Goal: Task Accomplishment & Management: Manage account settings

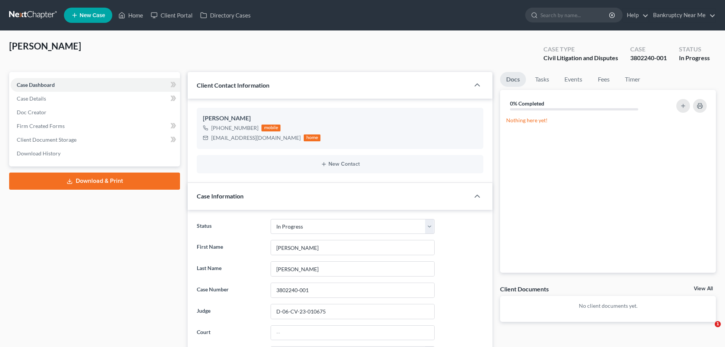
select select "9"
select select "0"
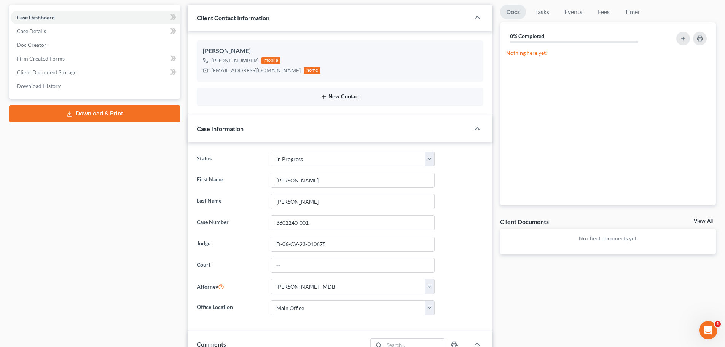
scroll to position [76, 0]
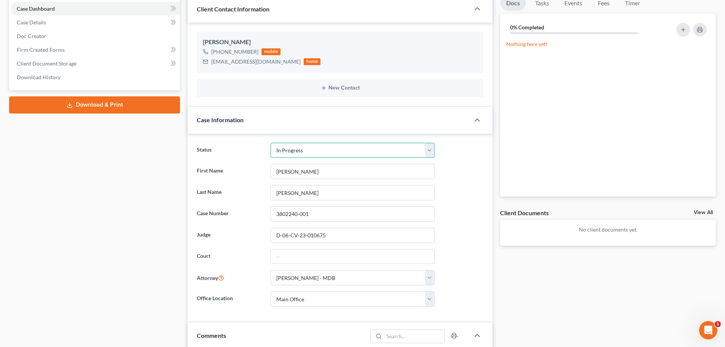
click at [378, 152] on select "Discharged Discharged & Reported Discharge Litigation Dismissal Notice Dismisse…" at bounding box center [353, 150] width 164 height 15
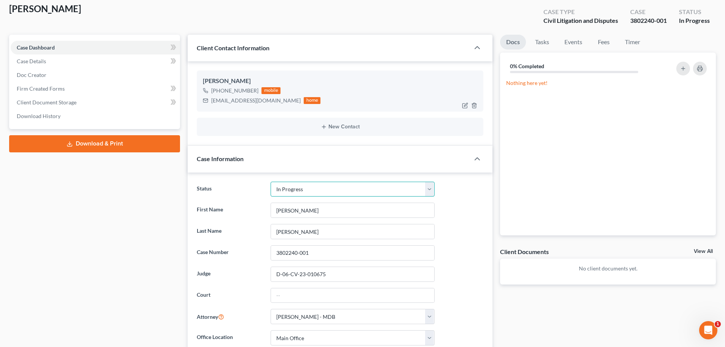
scroll to position [0, 0]
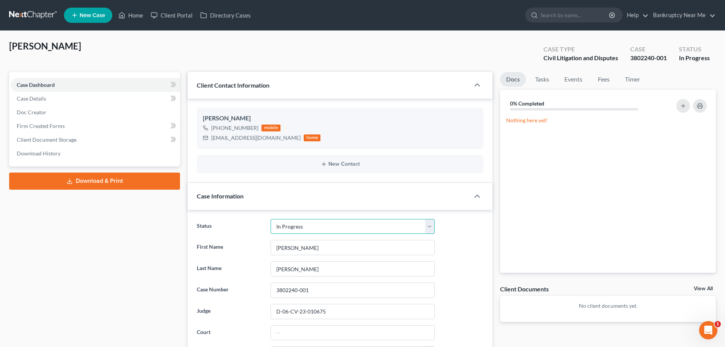
click at [310, 221] on select "Discharged Discharged & Reported Discharge Litigation Dismissal Notice Dismisse…" at bounding box center [353, 226] width 164 height 15
select select "4"
click at [271, 219] on select "Discharged Discharged & Reported Discharge Litigation Dismissal Notice Dismisse…" at bounding box center [353, 226] width 164 height 15
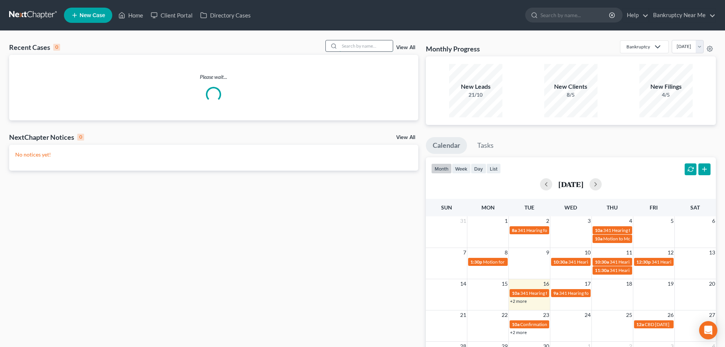
click at [358, 48] on input "search" at bounding box center [365, 45] width 53 height 11
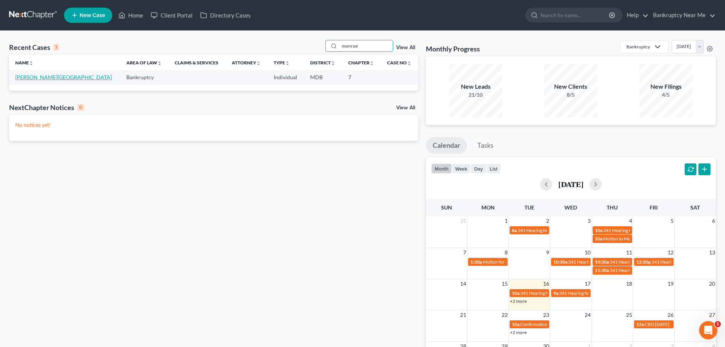
type input "monroe"
click at [48, 76] on link "Harris, Monroe" at bounding box center [63, 77] width 97 height 6
select select "4"
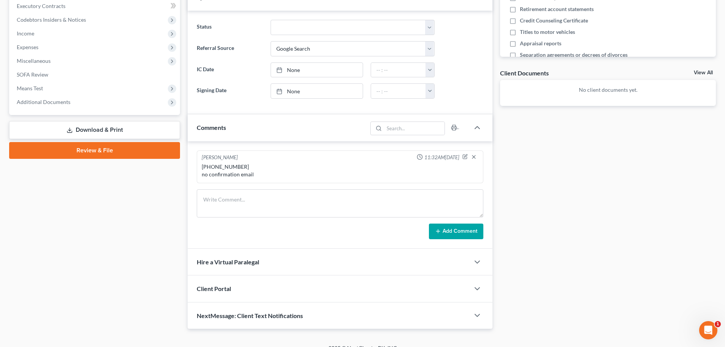
scroll to position [228, 0]
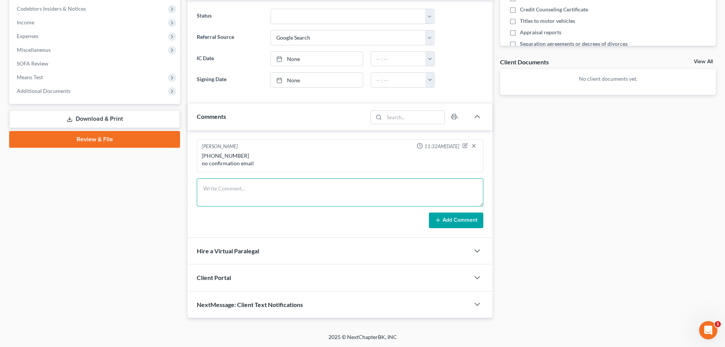
click at [321, 188] on textarea at bounding box center [340, 192] width 286 height 28
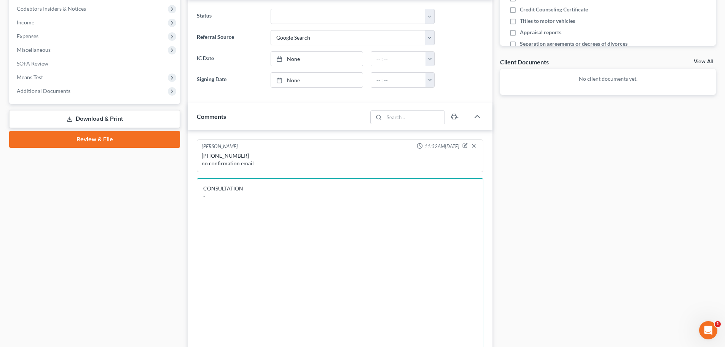
drag, startPoint x: 479, startPoint y: 204, endPoint x: 528, endPoint y: 335, distance: 140.1
click at [525, 346] on html "Home New Case Client Portal Directory Cases Bankruptcy Near Me iris@bankruptcyn…" at bounding box center [362, 139] width 725 height 735
drag, startPoint x: 357, startPoint y: 212, endPoint x: 362, endPoint y: 206, distance: 8.1
click at [357, 212] on textarea "CONSULTATION -" at bounding box center [340, 271] width 286 height 187
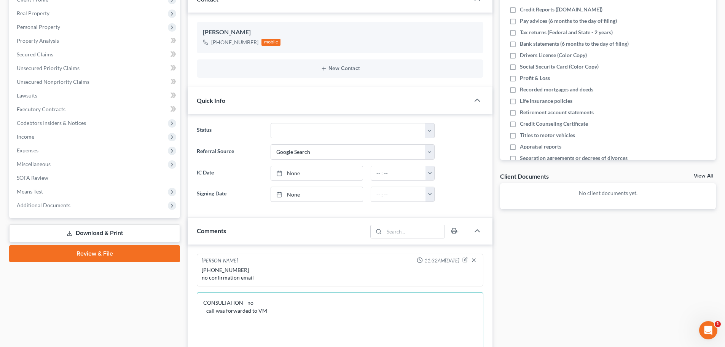
scroll to position [304, 0]
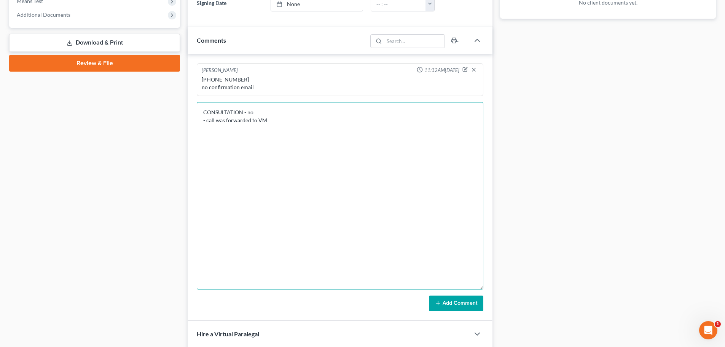
type textarea "CONSULTATION - no - call was forwarded to VM"
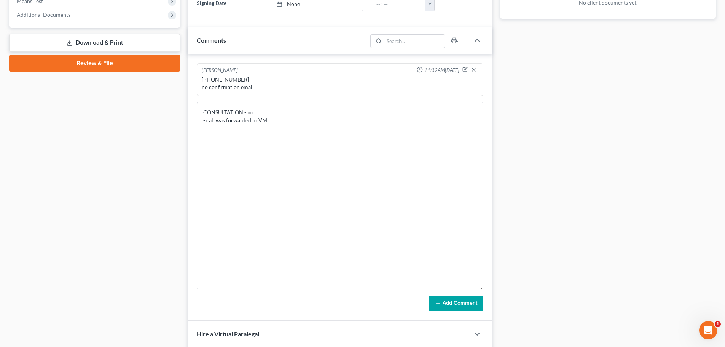
click at [457, 304] on button "Add Comment" at bounding box center [456, 303] width 54 height 16
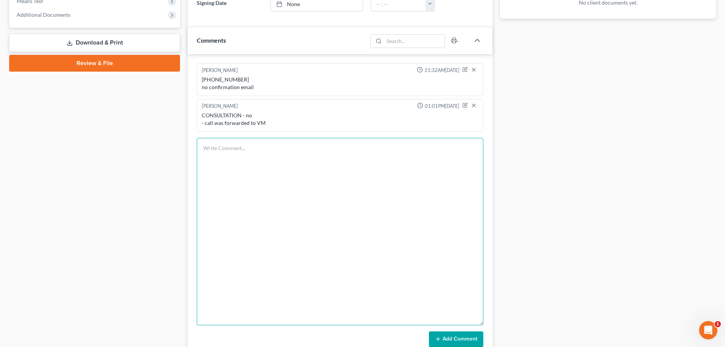
click at [423, 180] on textarea at bounding box center [340, 231] width 286 height 187
click at [390, 164] on textarea at bounding box center [340, 231] width 286 height 187
click at [411, 158] on textarea at bounding box center [340, 231] width 286 height 187
type textarea "H"
click at [394, 188] on textarea "CONSULTATION - he called back" at bounding box center [340, 231] width 286 height 187
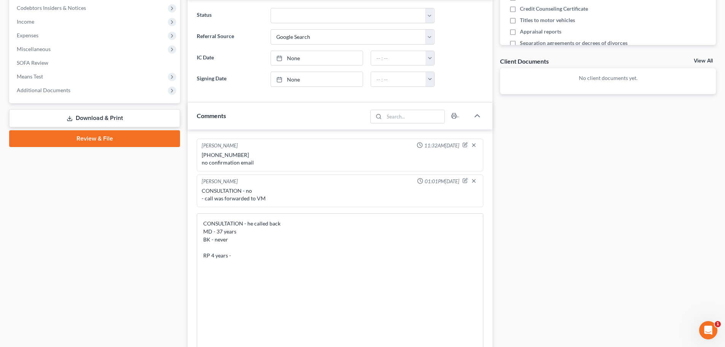
scroll to position [228, 0]
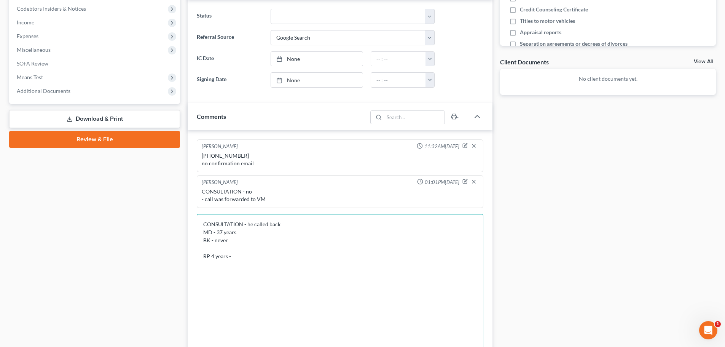
click at [271, 259] on textarea "CONSULTATION - he called back MD - 37 years BK - never RP 4 years -" at bounding box center [340, 307] width 286 height 187
click at [231, 266] on textarea "CONSULTATION - he called back MD - 37 years BK - never RP 4 years - apartment -…" at bounding box center [340, 307] width 286 height 187
click at [288, 274] on textarea "CONSULTATION - he called back MD - 37 years BK - never RP 4 years - apartment -…" at bounding box center [340, 307] width 286 height 187
click at [275, 283] on textarea "CONSULTATION - he called back MD - 37 years BK - never RP 4 years - apartment -…" at bounding box center [340, 307] width 286 height 187
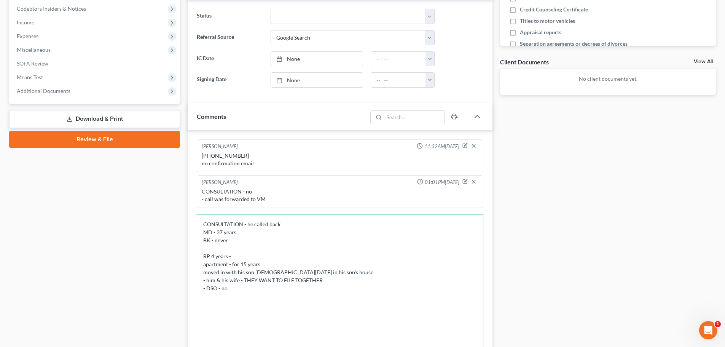
click at [273, 286] on textarea "CONSULTATION - he called back MD - 37 years BK - never RP 4 years - apartment -…" at bounding box center [340, 307] width 286 height 187
click at [246, 313] on textarea "CONSULTATION - he called back MD - 37 years BK - never RP 4 years - apartment -…" at bounding box center [340, 307] width 286 height 187
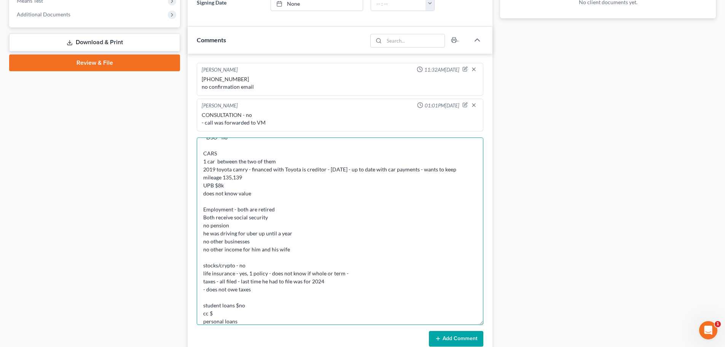
scroll to position [82, 0]
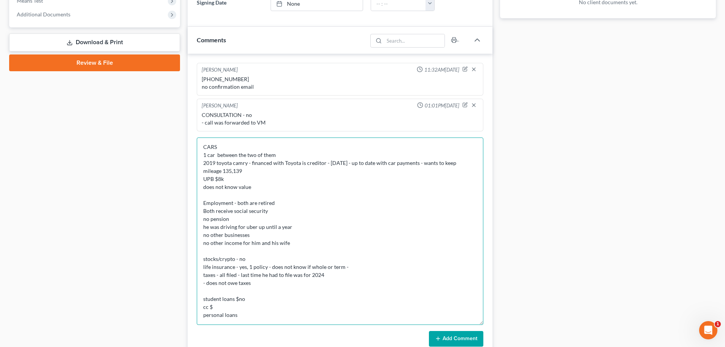
click at [213, 305] on textarea "CONSULTATION - he called back MD - 37 years BK - never RP 4 years - apartment -…" at bounding box center [340, 230] width 286 height 187
click at [272, 298] on textarea "CONSULTATION - he called back MD - 37 years BK - never RP 4 years - apartment -…" at bounding box center [340, 230] width 286 height 187
click at [275, 291] on textarea "CONSULTATION - he called back MD - 37 years BK - never RP 4 years - apartment -…" at bounding box center [340, 230] width 286 height 187
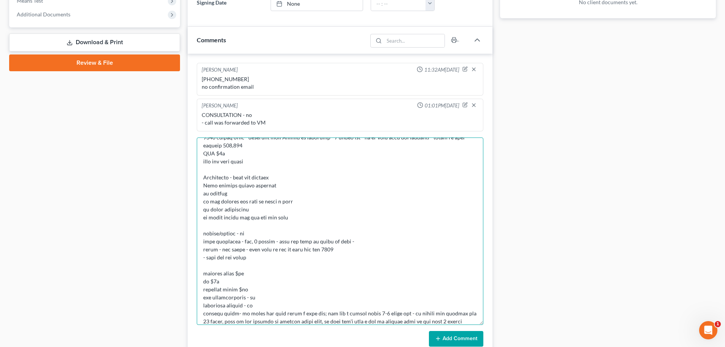
scroll to position [137, 0]
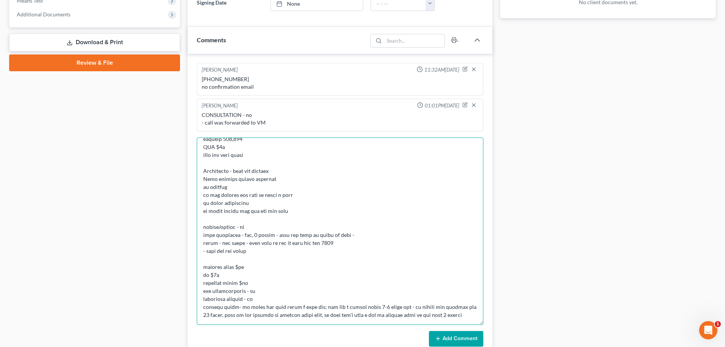
click at [291, 157] on textarea at bounding box center [340, 230] width 286 height 187
click at [473, 297] on textarea at bounding box center [340, 230] width 286 height 187
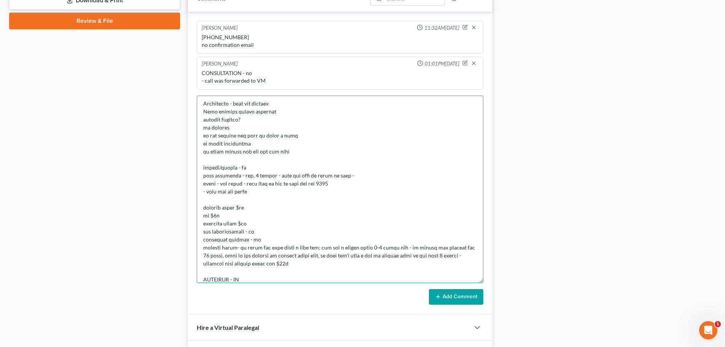
scroll to position [419, 0]
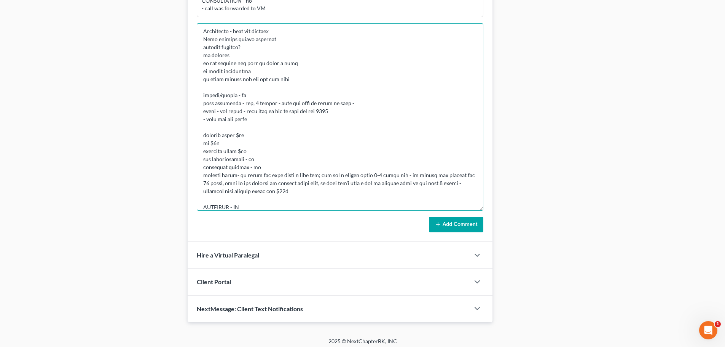
click at [309, 207] on textarea at bounding box center [340, 116] width 286 height 187
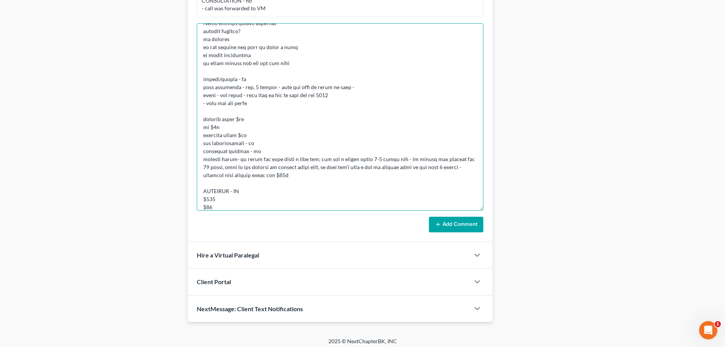
scroll to position [162, 0]
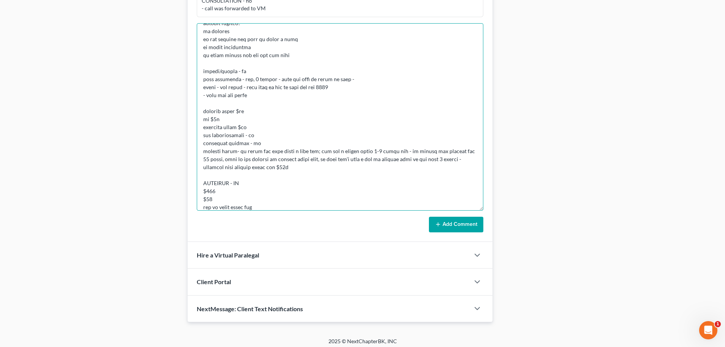
type textarea "CONSULTATION - he called back MD - 37 years BK - never RP 4 years - apartment -…"
click at [457, 225] on button "Add Comment" at bounding box center [456, 224] width 54 height 16
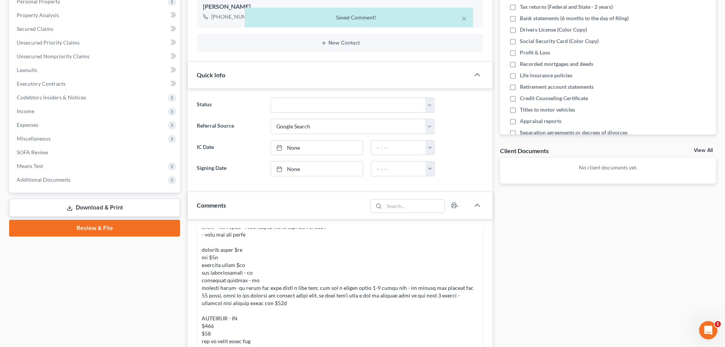
scroll to position [38, 0]
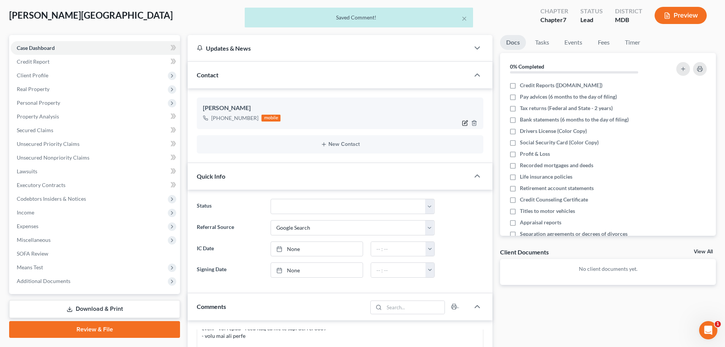
click at [463, 122] on icon "button" at bounding box center [465, 123] width 6 height 6
select select "0"
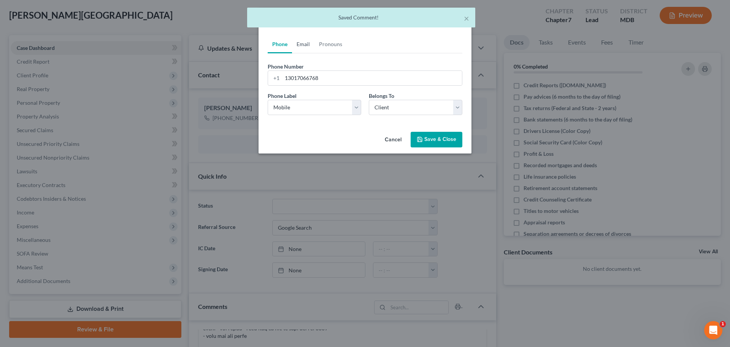
click at [301, 41] on link "Email" at bounding box center [303, 44] width 22 height 18
click at [311, 81] on input "email" at bounding box center [372, 78] width 180 height 14
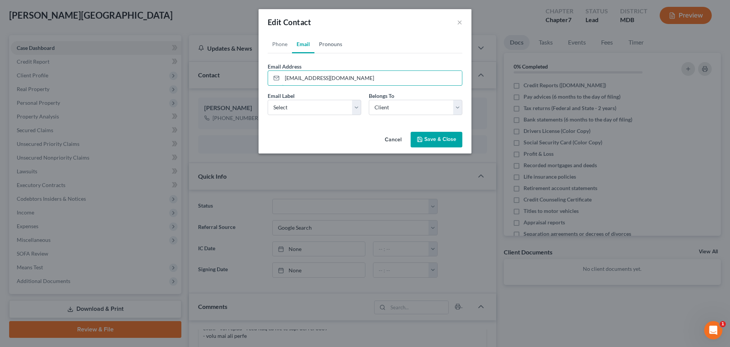
type input "monroeharris881@yahoo.com"
click at [328, 41] on link "Pronouns" at bounding box center [331, 44] width 32 height 18
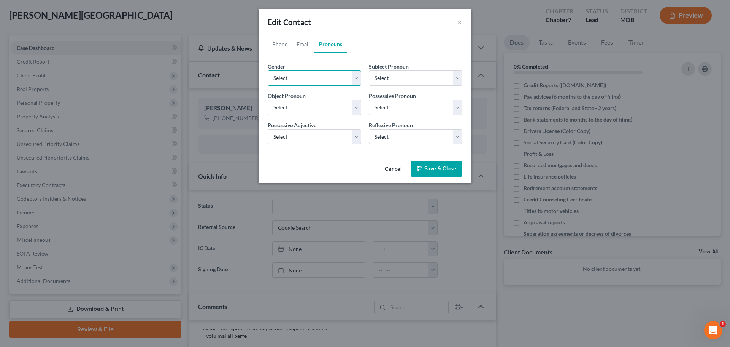
drag, startPoint x: 331, startPoint y: 76, endPoint x: 345, endPoint y: 83, distance: 15.0
click at [331, 76] on select "Select Male Female Non Binary More Than One Person" at bounding box center [315, 77] width 94 height 15
select select "0"
click at [268, 70] on select "Select Male Female Non Binary More Than One Person" at bounding box center [315, 77] width 94 height 15
select select "0"
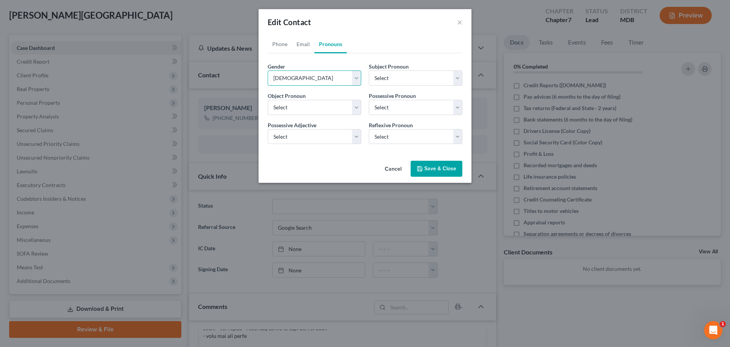
select select "0"
click at [417, 167] on icon "button" at bounding box center [420, 169] width 6 height 6
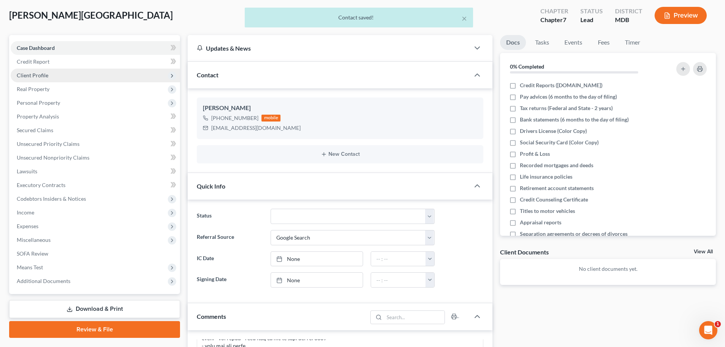
click at [43, 75] on span "Client Profile" at bounding box center [33, 75] width 32 height 6
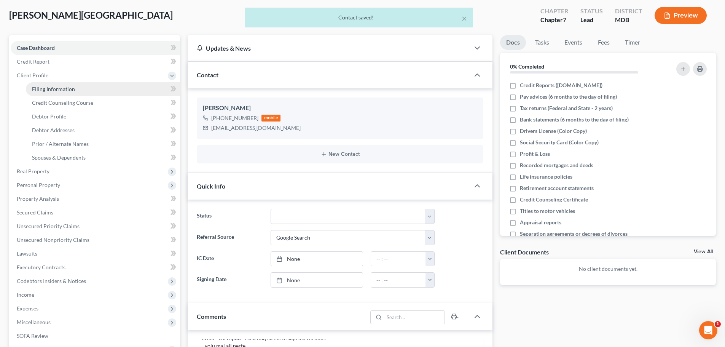
click at [65, 87] on span "Filing Information" at bounding box center [53, 89] width 43 height 6
select select "1"
select select "0"
select select "21"
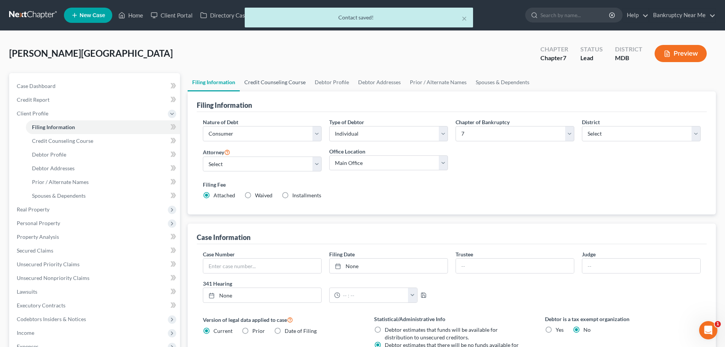
click at [282, 79] on link "Credit Counseling Course" at bounding box center [275, 82] width 70 height 18
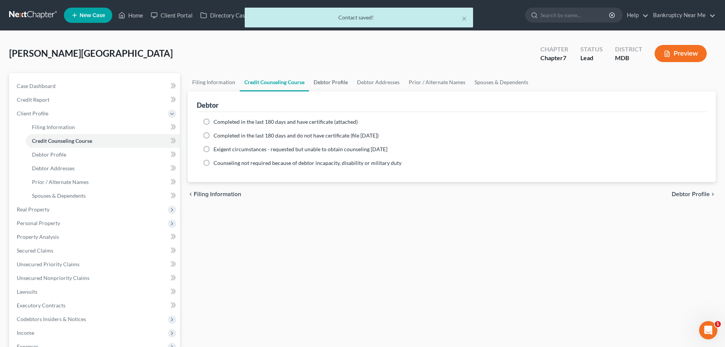
click at [335, 84] on link "Debtor Profile" at bounding box center [330, 82] width 43 height 18
select select "0"
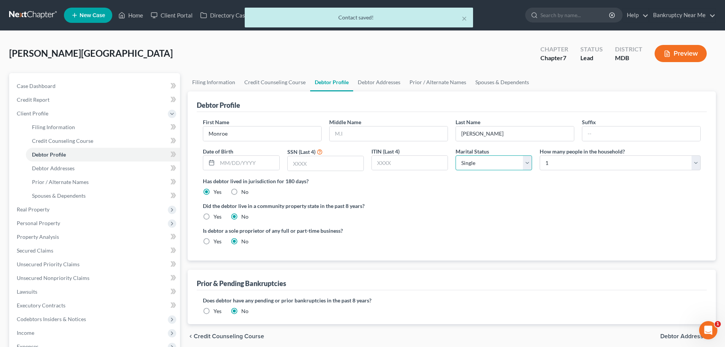
click at [482, 159] on select "Select Single Married Separated Divorced Widowed" at bounding box center [493, 162] width 76 height 15
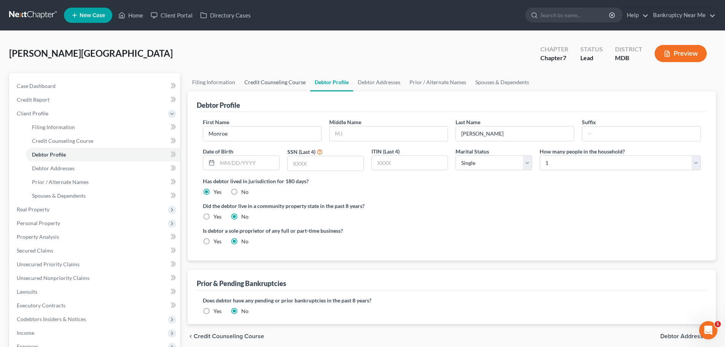
drag, startPoint x: 258, startPoint y: 86, endPoint x: 250, endPoint y: 84, distance: 8.9
click at [258, 86] on link "Credit Counseling Course" at bounding box center [275, 82] width 70 height 18
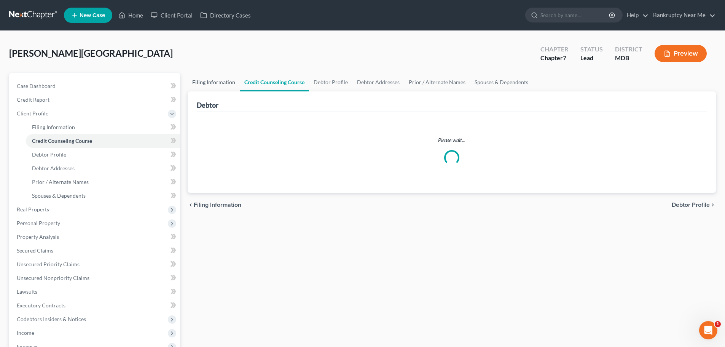
click at [218, 80] on link "Filing Information" at bounding box center [214, 82] width 52 height 18
select select "1"
select select "0"
select select "38"
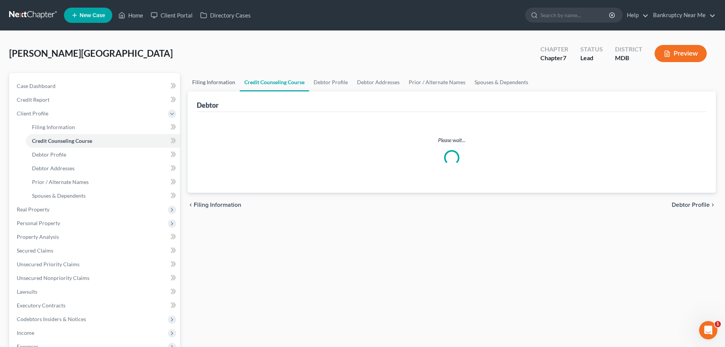
select select "21"
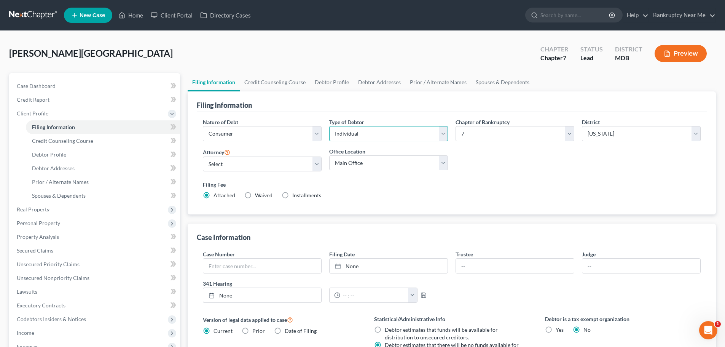
drag, startPoint x: 404, startPoint y: 130, endPoint x: 402, endPoint y: 138, distance: 7.7
click at [404, 130] on select "Select Individual Joint" at bounding box center [388, 133] width 119 height 15
select select "1"
click at [329, 126] on select "Select Individual Joint" at bounding box center [388, 133] width 119 height 15
click at [447, 86] on link "Joint Debtor Profile" at bounding box center [433, 82] width 56 height 18
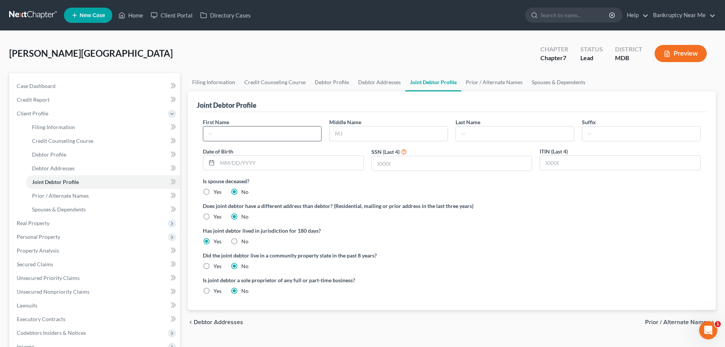
click at [255, 137] on input "text" at bounding box center [262, 133] width 118 height 14
type input "Marie"
type input "V"
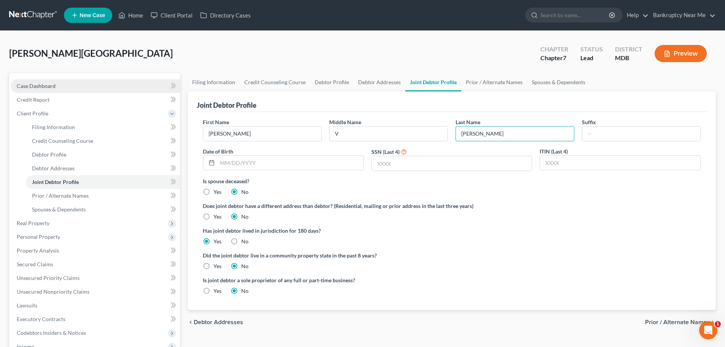
type input "Harris"
click at [51, 88] on span "Case Dashboard" at bounding box center [36, 86] width 39 height 6
select select "4"
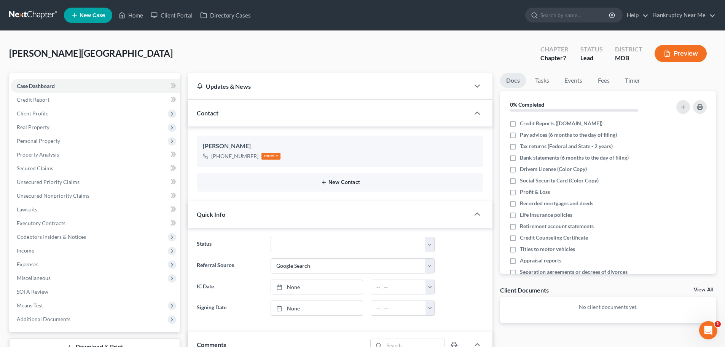
scroll to position [294, 0]
click at [339, 181] on button "New Contact" at bounding box center [340, 182] width 274 height 6
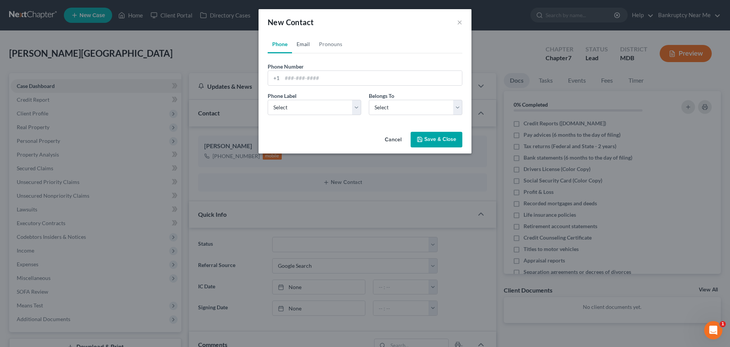
click at [310, 41] on link "Email" at bounding box center [303, 44] width 22 height 18
drag, startPoint x: 326, startPoint y: 78, endPoint x: 336, endPoint y: 76, distance: 10.0
click at [326, 78] on input "email" at bounding box center [372, 78] width 180 height 14
type input "marie"
drag, startPoint x: 335, startPoint y: 44, endPoint x: 334, endPoint y: 51, distance: 6.9
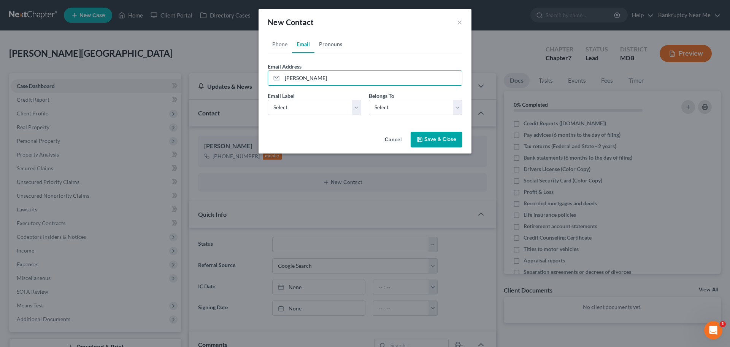
click at [334, 44] on link "Pronouns" at bounding box center [331, 44] width 32 height 18
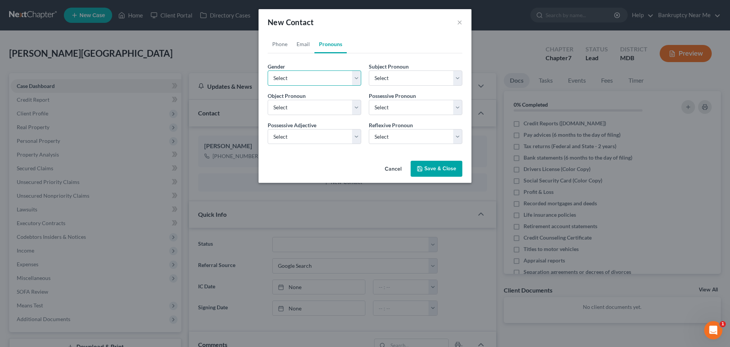
drag, startPoint x: 306, startPoint y: 76, endPoint x: 305, endPoint y: 85, distance: 9.5
click at [305, 76] on select "Select Male Female Non Binary More Than One Person" at bounding box center [315, 77] width 94 height 15
select select "1"
click at [268, 70] on select "Select Male Female Non Binary More Than One Person" at bounding box center [315, 77] width 94 height 15
select select "1"
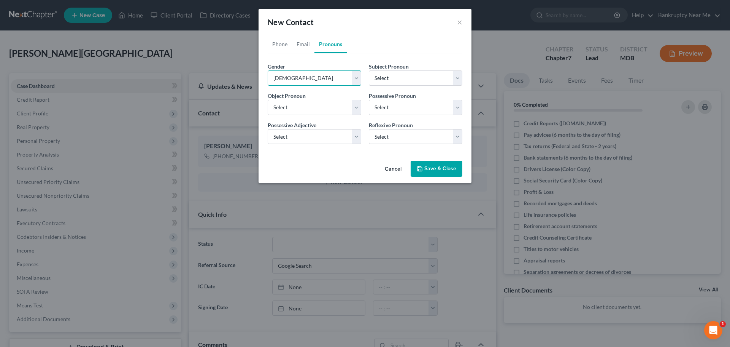
select select "1"
click at [301, 48] on link "Email" at bounding box center [303, 44] width 22 height 18
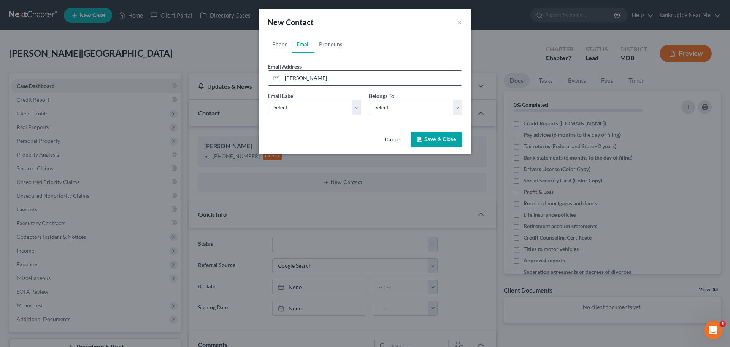
click at [312, 81] on input "marie" at bounding box center [372, 78] width 180 height 14
click at [462, 22] on button "×" at bounding box center [459, 22] width 5 height 9
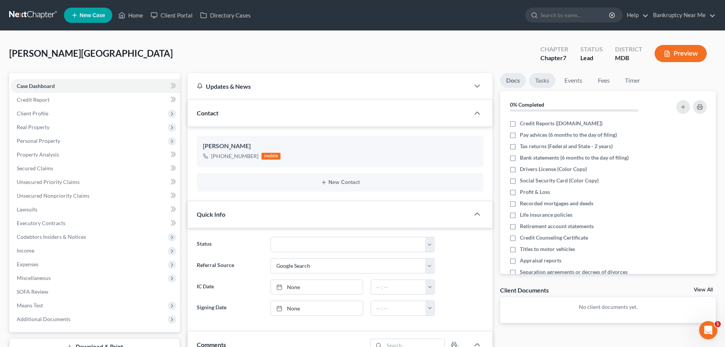
click at [540, 82] on link "Tasks" at bounding box center [542, 80] width 26 height 15
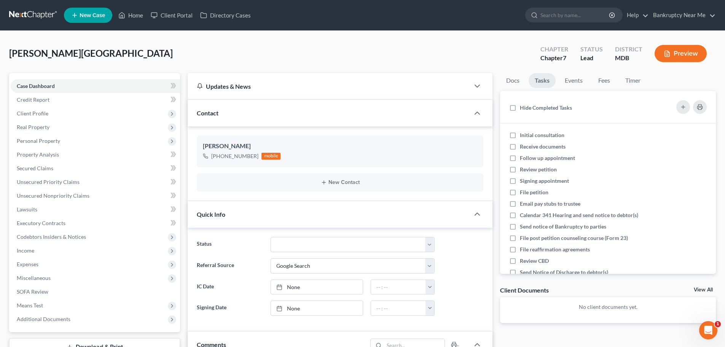
click at [676, 103] on div "Hide Completed Tasks" at bounding box center [608, 107] width 204 height 20
click at [679, 107] on button "button" at bounding box center [683, 107] width 14 height 14
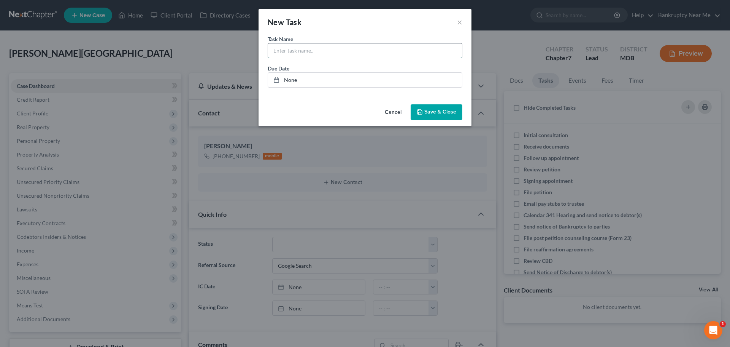
click at [363, 57] on input "text" at bounding box center [365, 50] width 194 height 14
type input "marie, wife will create an email"
click at [448, 105] on button "Save & Close" at bounding box center [437, 112] width 52 height 16
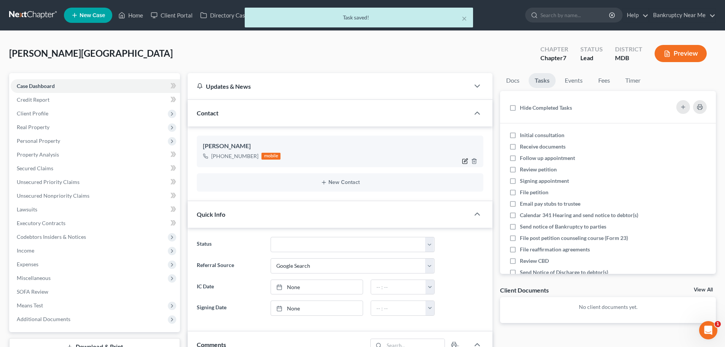
click at [466, 161] on icon "button" at bounding box center [465, 159] width 3 height 3
select select "0"
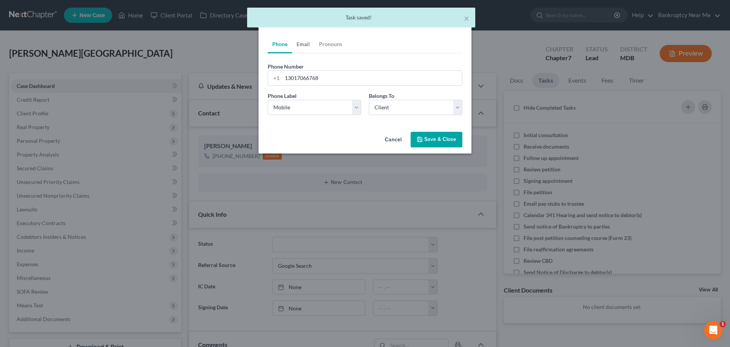
click at [303, 44] on link "Email" at bounding box center [303, 44] width 22 height 18
click at [313, 76] on input "email" at bounding box center [372, 78] width 180 height 14
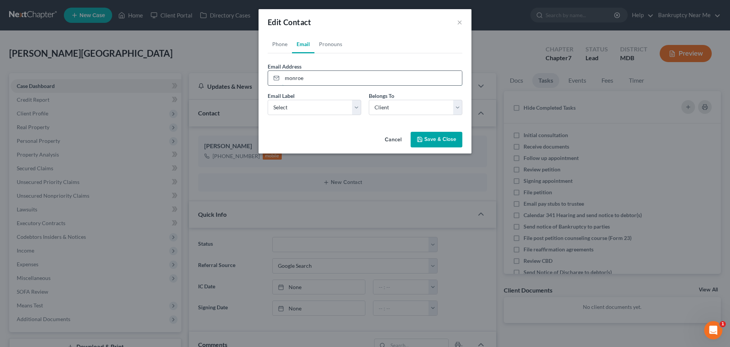
type input "monroeharris881@yahoo.com"
drag, startPoint x: 332, startPoint y: 110, endPoint x: 330, endPoint y: 114, distance: 4.8
click at [332, 110] on select "Select Home Work Other" at bounding box center [315, 107] width 94 height 15
select select "0"
click at [268, 100] on select "Select Home Work Other" at bounding box center [315, 107] width 94 height 15
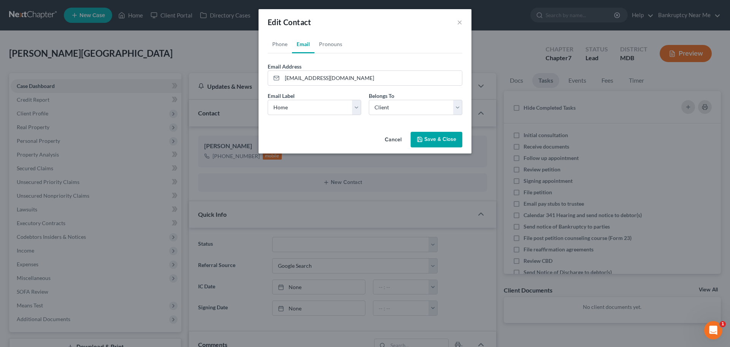
click at [425, 138] on button "Save & Close" at bounding box center [437, 140] width 52 height 16
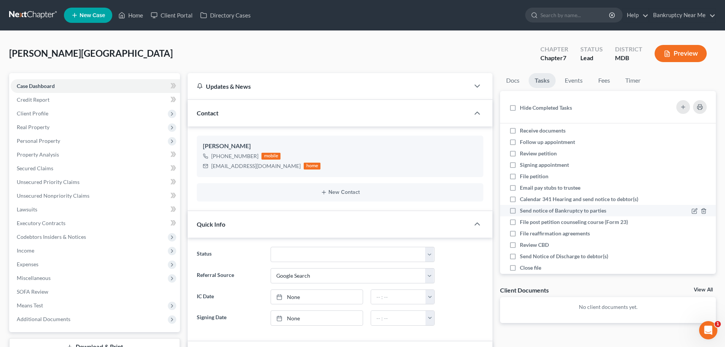
scroll to position [39, 0]
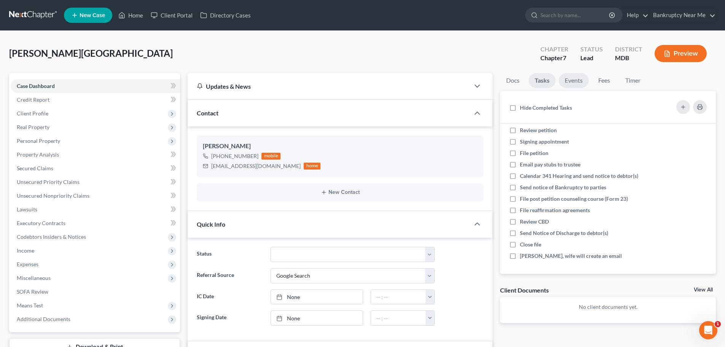
click at [570, 82] on link "Events" at bounding box center [574, 80] width 30 height 15
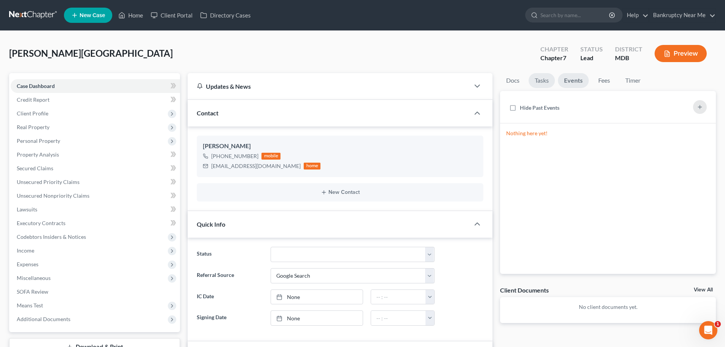
click at [536, 81] on link "Tasks" at bounding box center [541, 80] width 26 height 15
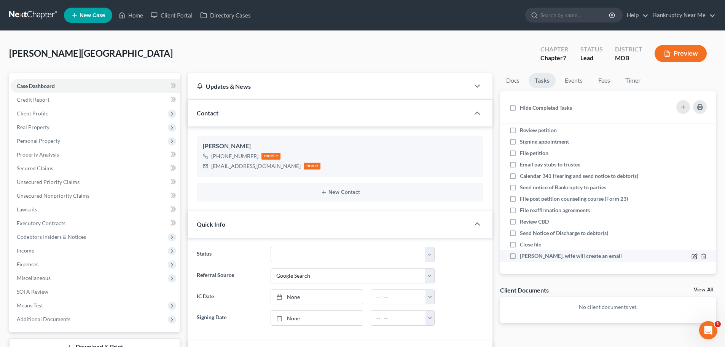
click at [691, 255] on icon at bounding box center [694, 256] width 6 height 6
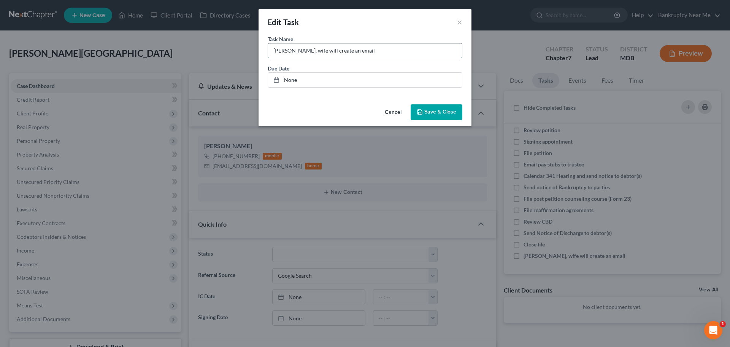
click at [388, 55] on input "marie, wife will create an email" at bounding box center [365, 50] width 194 height 14
drag, startPoint x: 407, startPoint y: 54, endPoint x: 349, endPoint y: 55, distance: 58.2
click at [349, 55] on input "marie, wife will create an email - make payment" at bounding box center [365, 50] width 194 height 14
type input "marie, wife will create an email - ask for it when he pays"
click at [438, 107] on button "Save & Close" at bounding box center [437, 112] width 52 height 16
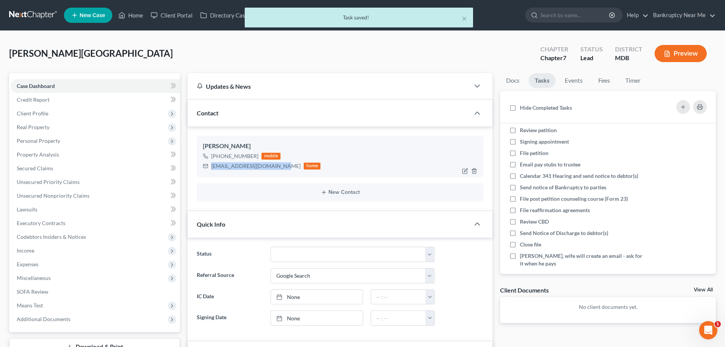
drag, startPoint x: 282, startPoint y: 169, endPoint x: 212, endPoint y: 168, distance: 70.8
click at [212, 168] on div "monroeharris881@yahoo.com home" at bounding box center [262, 166] width 118 height 10
copy div "monroeharris881@yahoo.com"
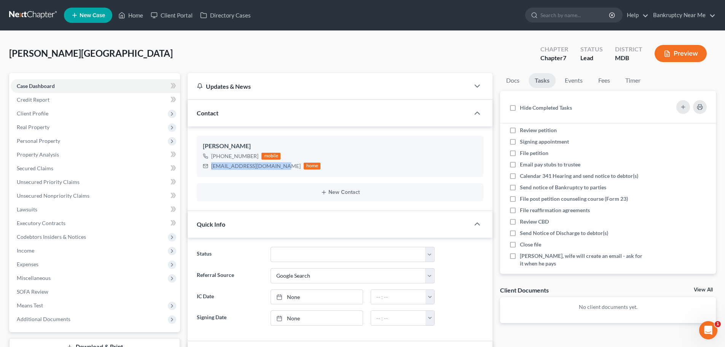
click at [41, 14] on link at bounding box center [33, 15] width 49 height 14
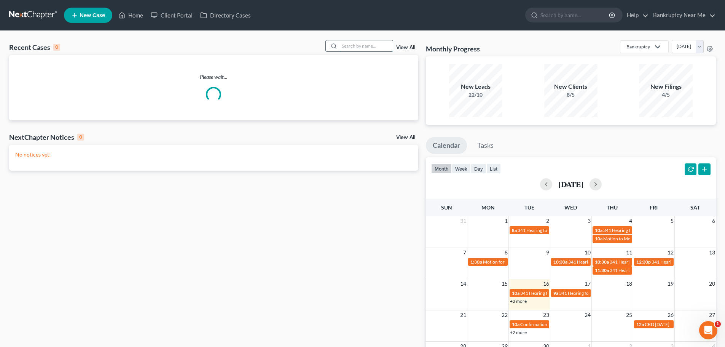
click at [350, 48] on input "search" at bounding box center [365, 45] width 53 height 11
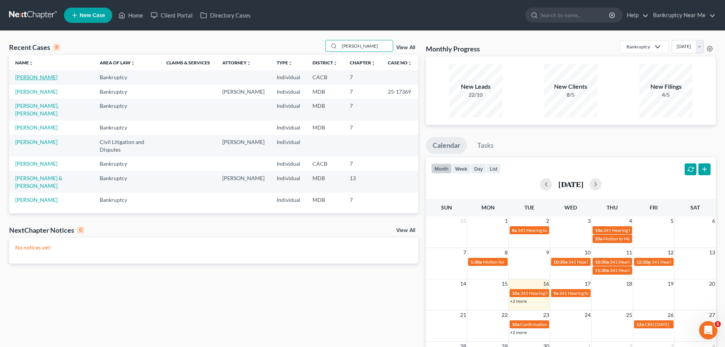
type input "[PERSON_NAME]"
click at [43, 78] on link "[PERSON_NAME]" at bounding box center [36, 77] width 42 height 6
select select "6"
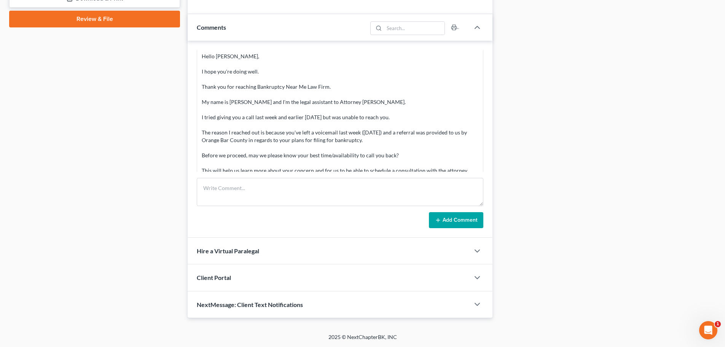
scroll to position [851, 0]
